Goal: Find specific page/section: Find specific page/section

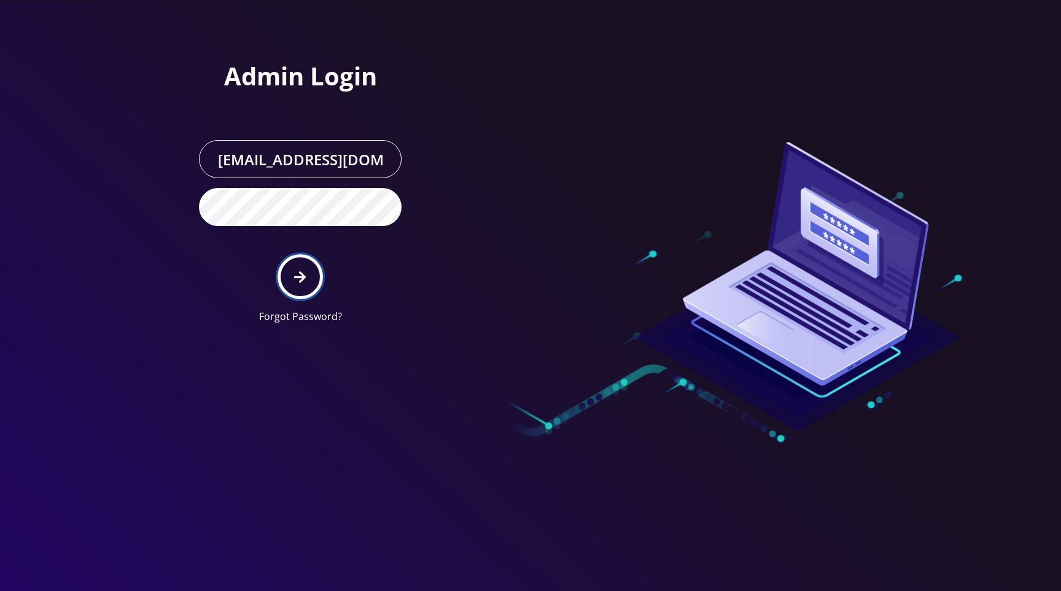
click at [311, 280] on button "submit" at bounding box center [300, 276] width 45 height 45
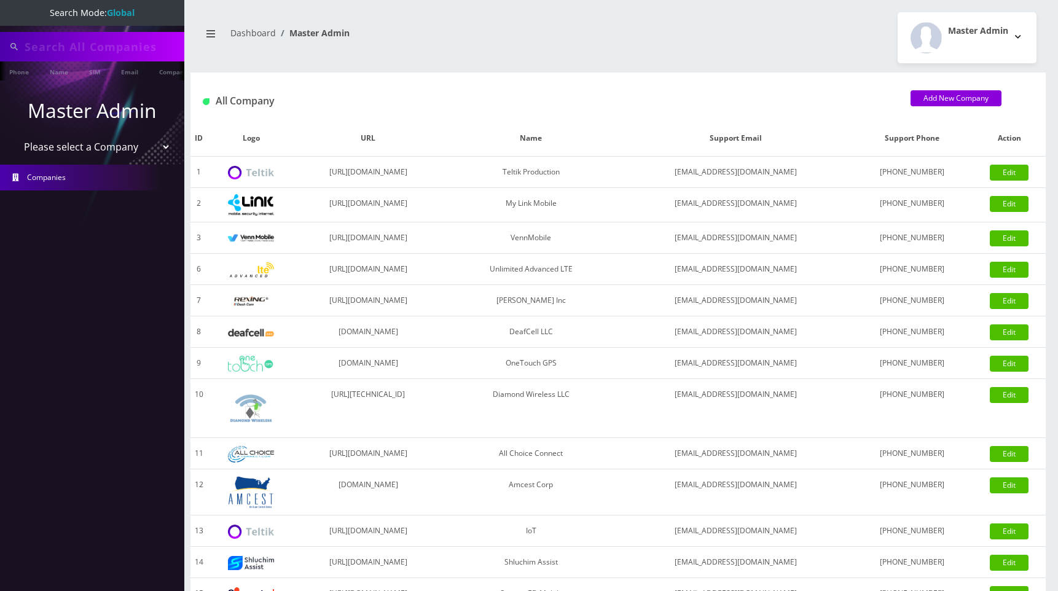
type input "[PERSON_NAME]"
click at [653, 76] on div "All Company Add New Company" at bounding box center [617, 96] width 855 height 48
click at [58, 149] on select "Please select a Company Teltik Production My Link Mobile VennMobile Unlimited A…" at bounding box center [92, 147] width 157 height 23
select select "13"
click at [14, 136] on select "Please select a Company Teltik Production My Link Mobile VennMobile Unlimited A…" at bounding box center [92, 147] width 157 height 23
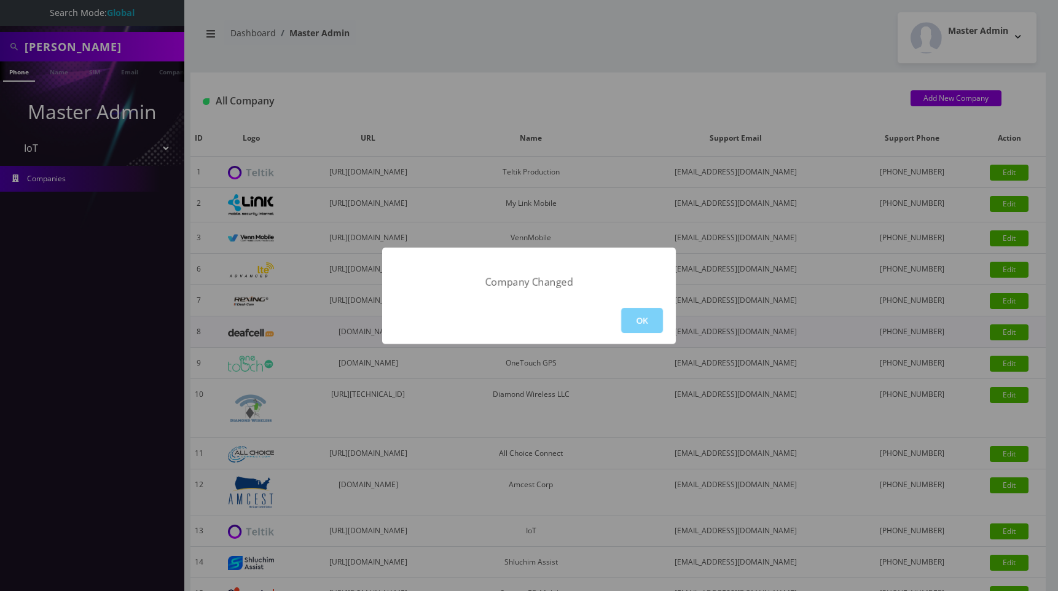
click at [649, 324] on button "OK" at bounding box center [642, 320] width 42 height 25
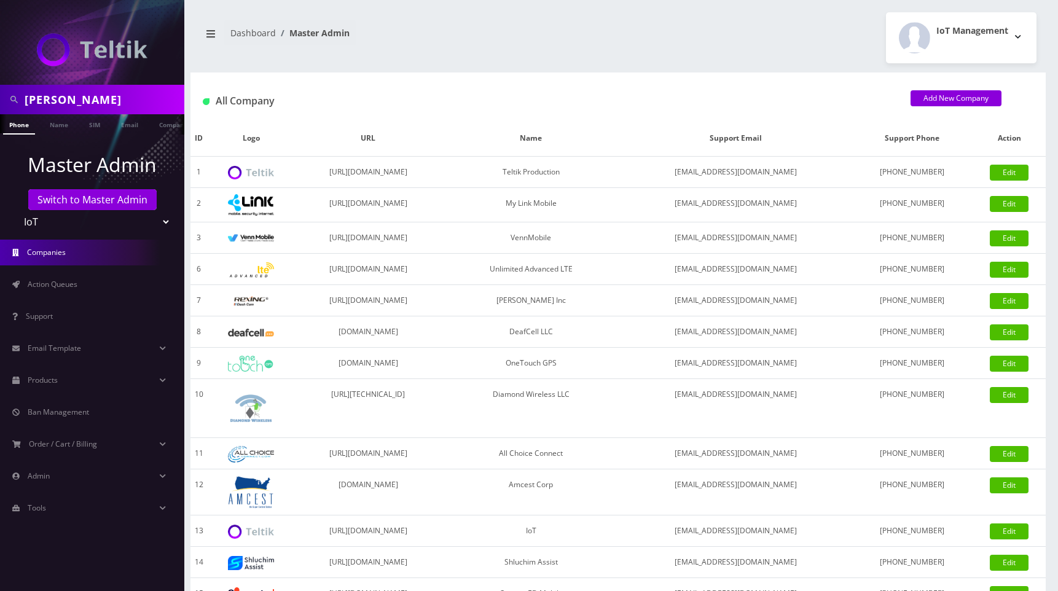
click at [704, 85] on div "All Company Add New Company" at bounding box center [617, 96] width 855 height 48
click at [693, 46] on div "IoT Management Logout" at bounding box center [831, 37] width 427 height 51
click at [754, 12] on div "Ryan Baker Phone Name SIM Email Company Customer Dashboard Master Admin IoT Man…" at bounding box center [617, 421] width 879 height 843
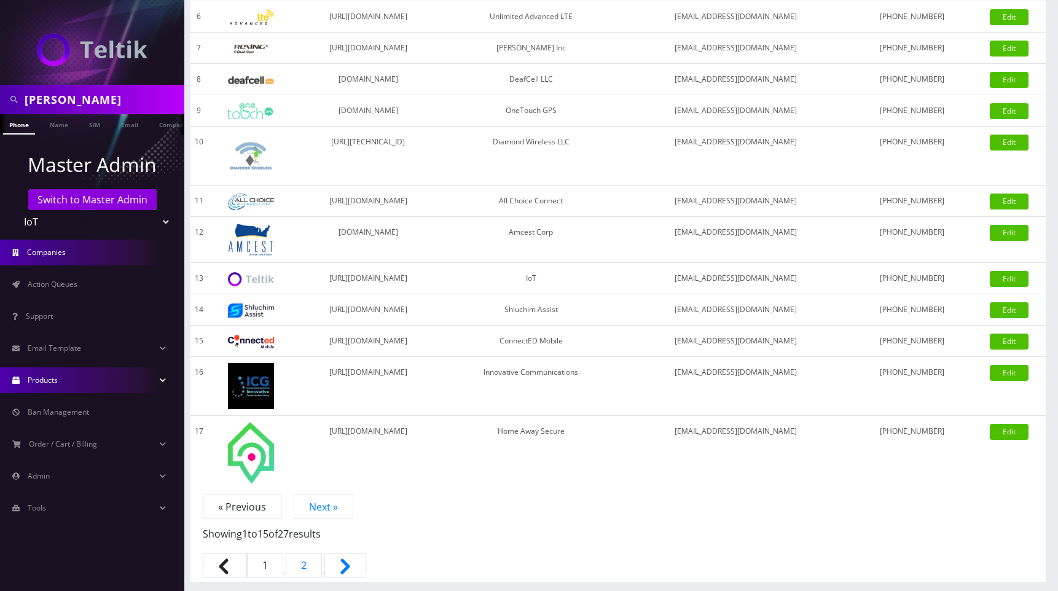
click at [63, 386] on link "Products" at bounding box center [92, 380] width 184 height 26
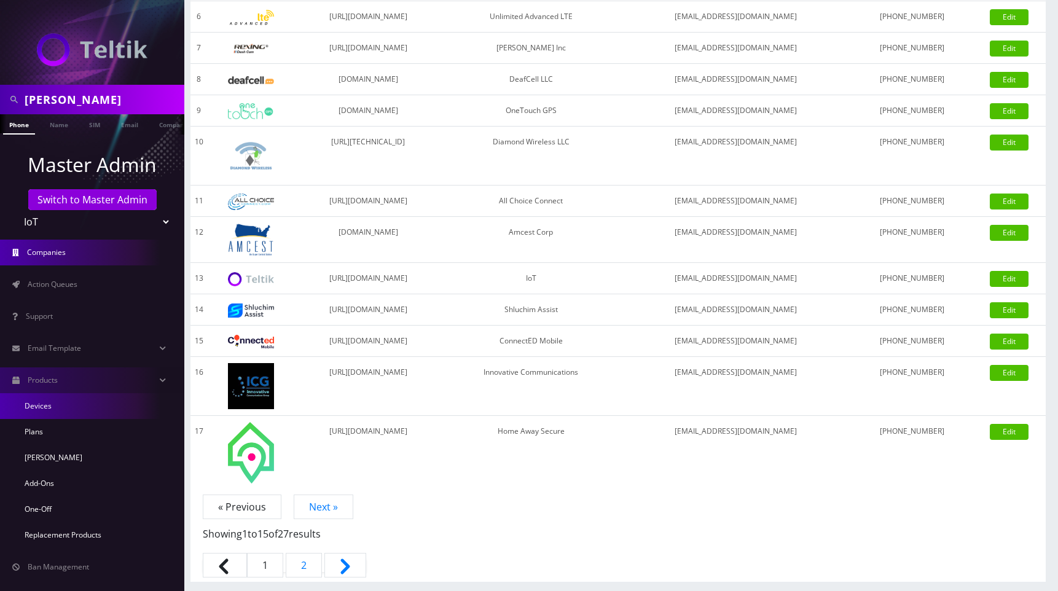
click at [55, 406] on link "Devices" at bounding box center [92, 406] width 184 height 26
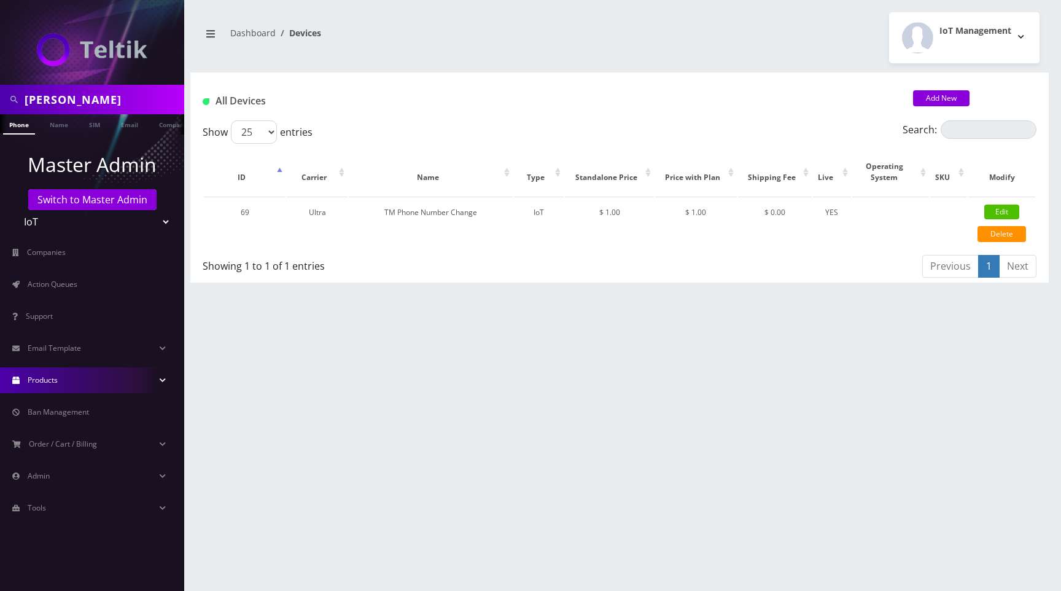
click at [725, 34] on div "IoT Management Logout" at bounding box center [834, 37] width 429 height 51
